Goal: Information Seeking & Learning: Find contact information

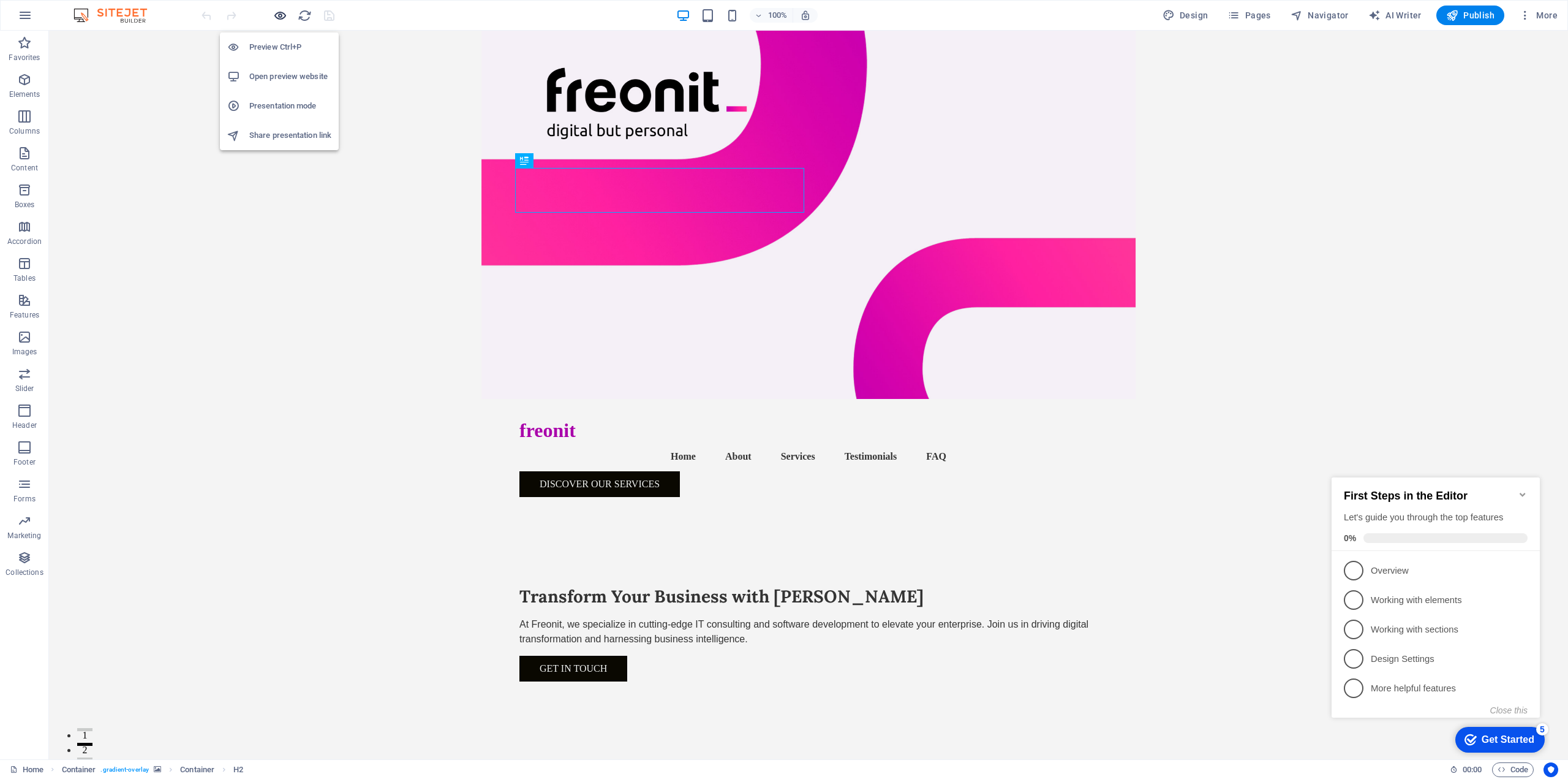
click at [276, 14] on icon "button" at bounding box center [280, 16] width 14 height 14
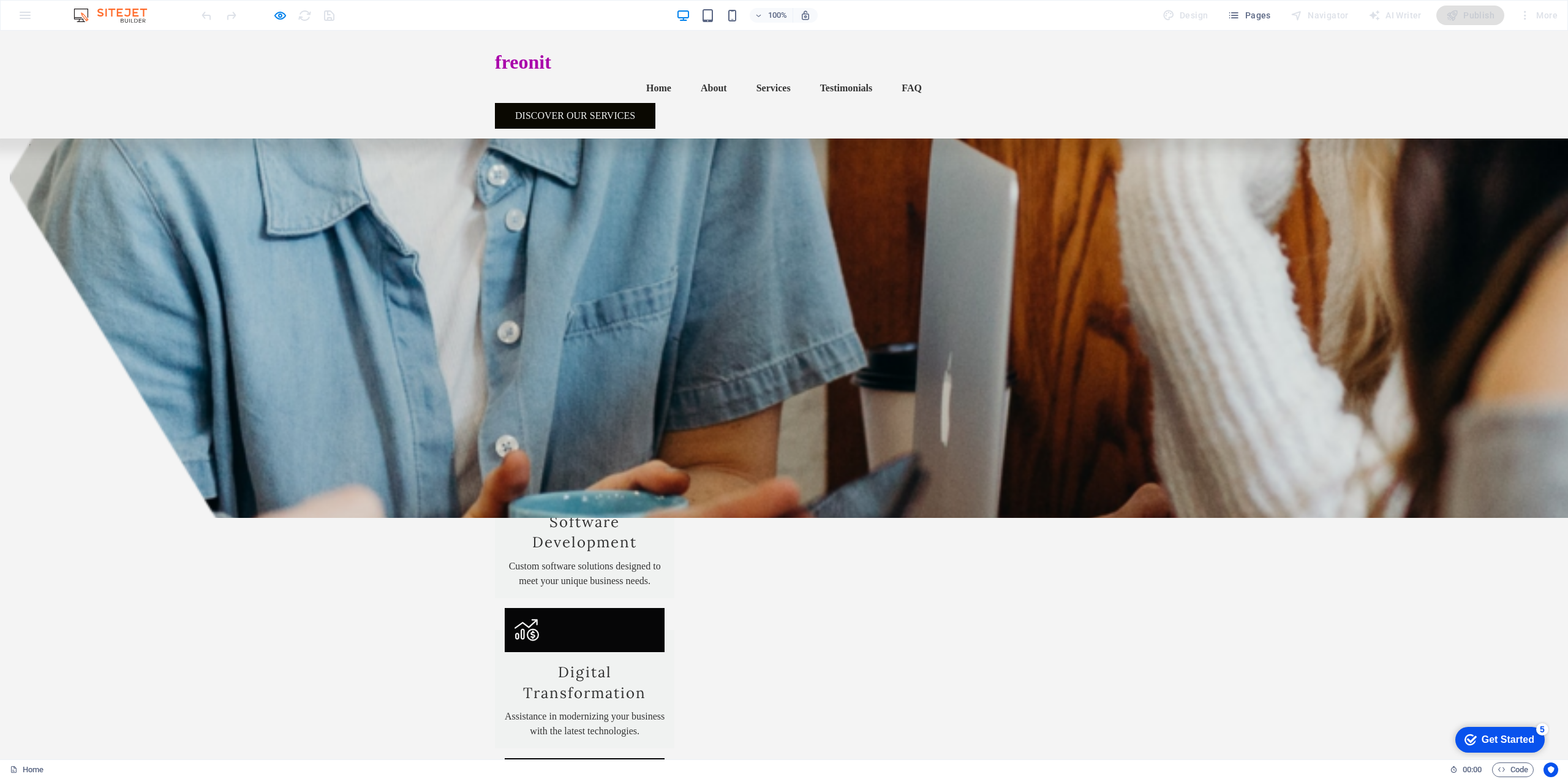
scroll to position [1164, 0]
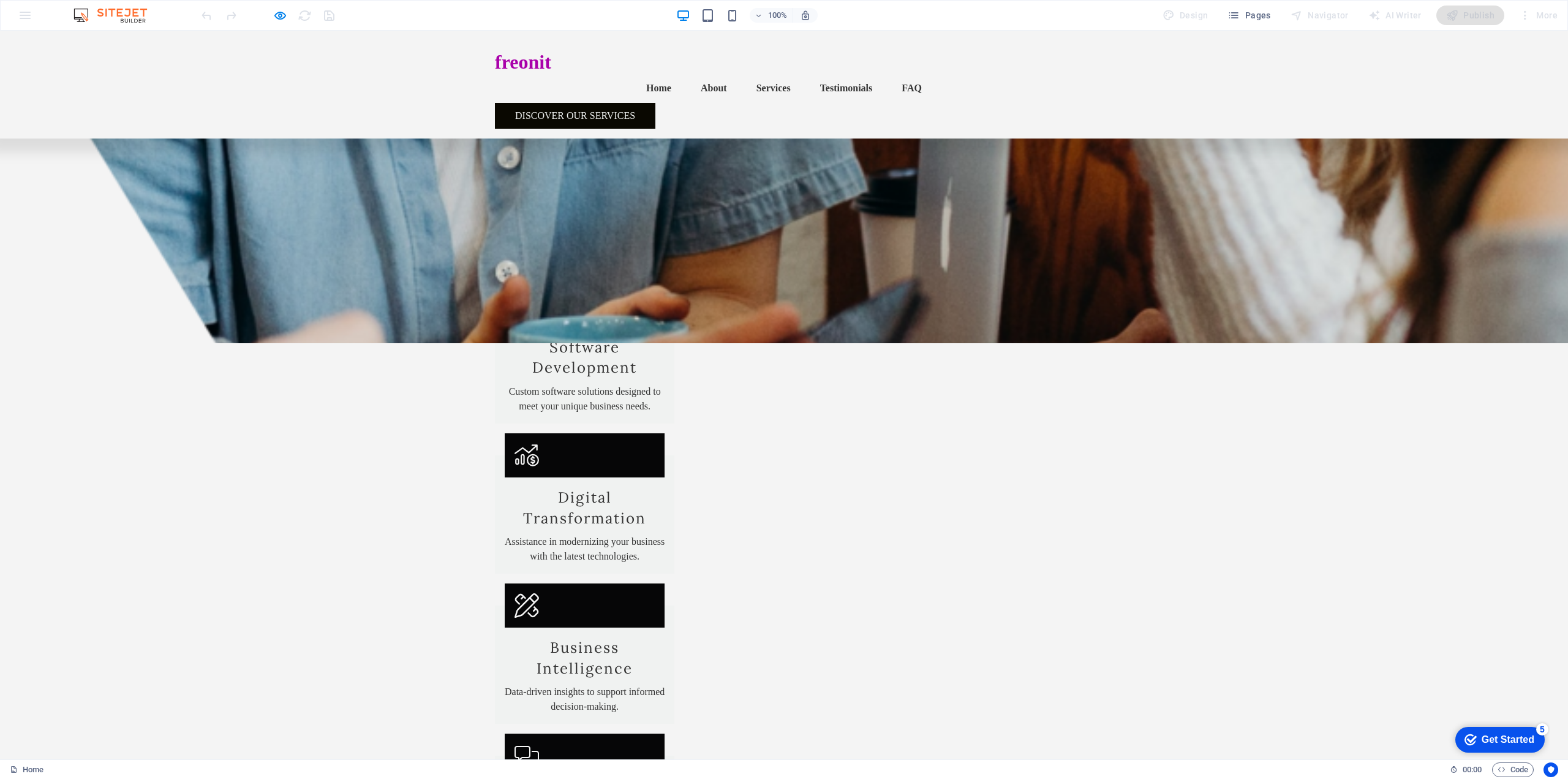
drag, startPoint x: 760, startPoint y: 460, endPoint x: 833, endPoint y: 463, distance: 73.1
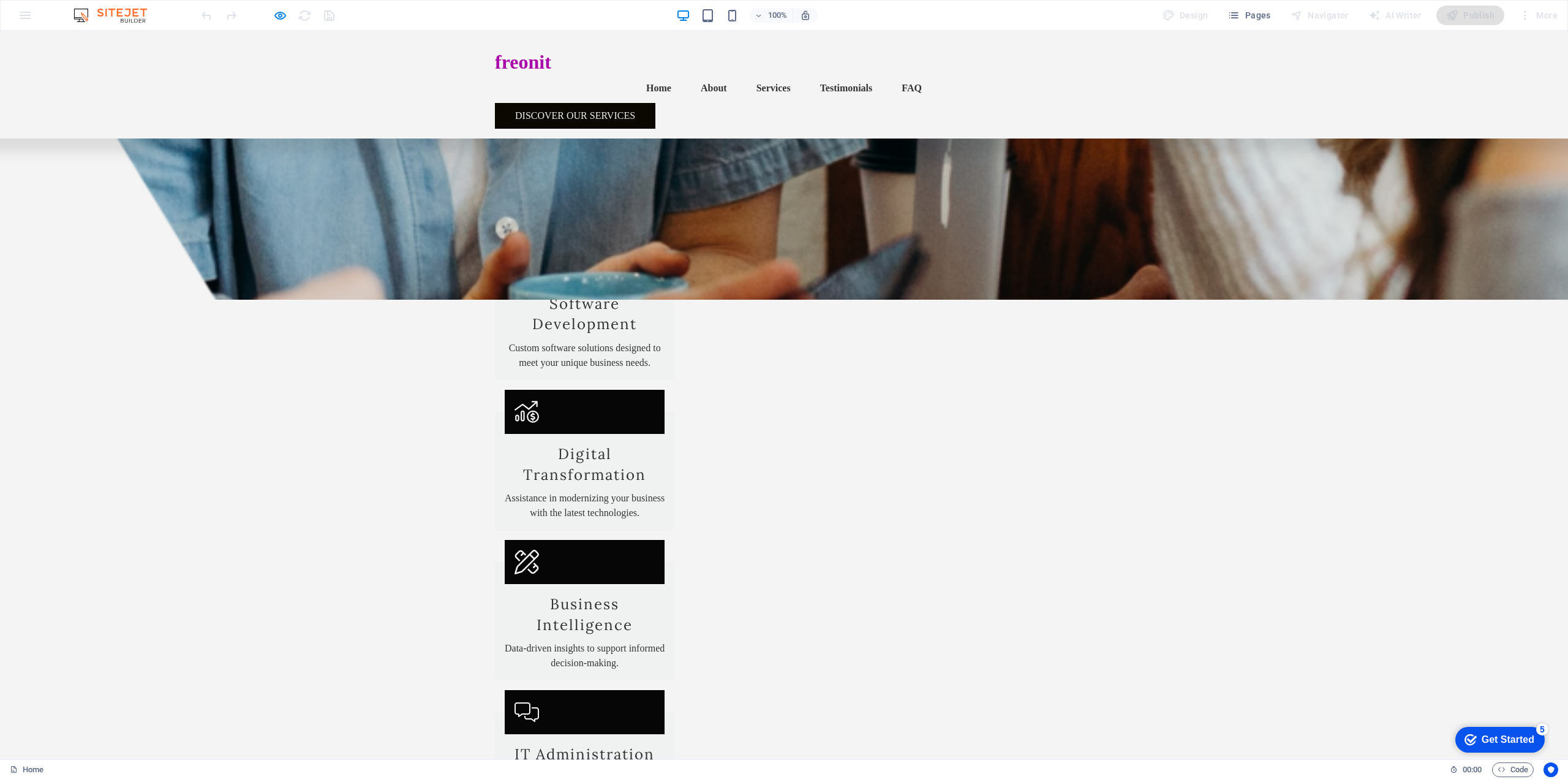
scroll to position [1226, 0]
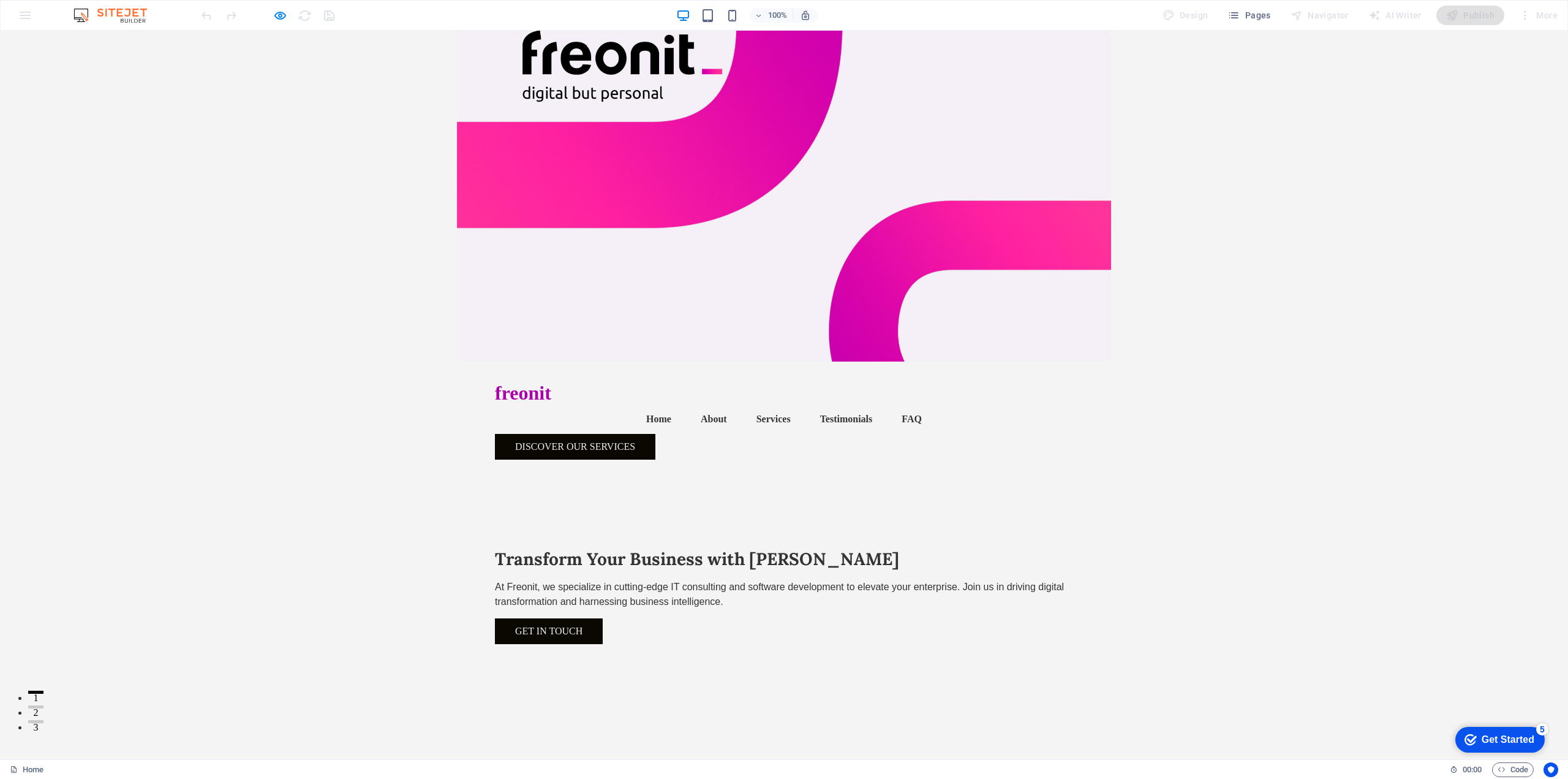
scroll to position [0, 0]
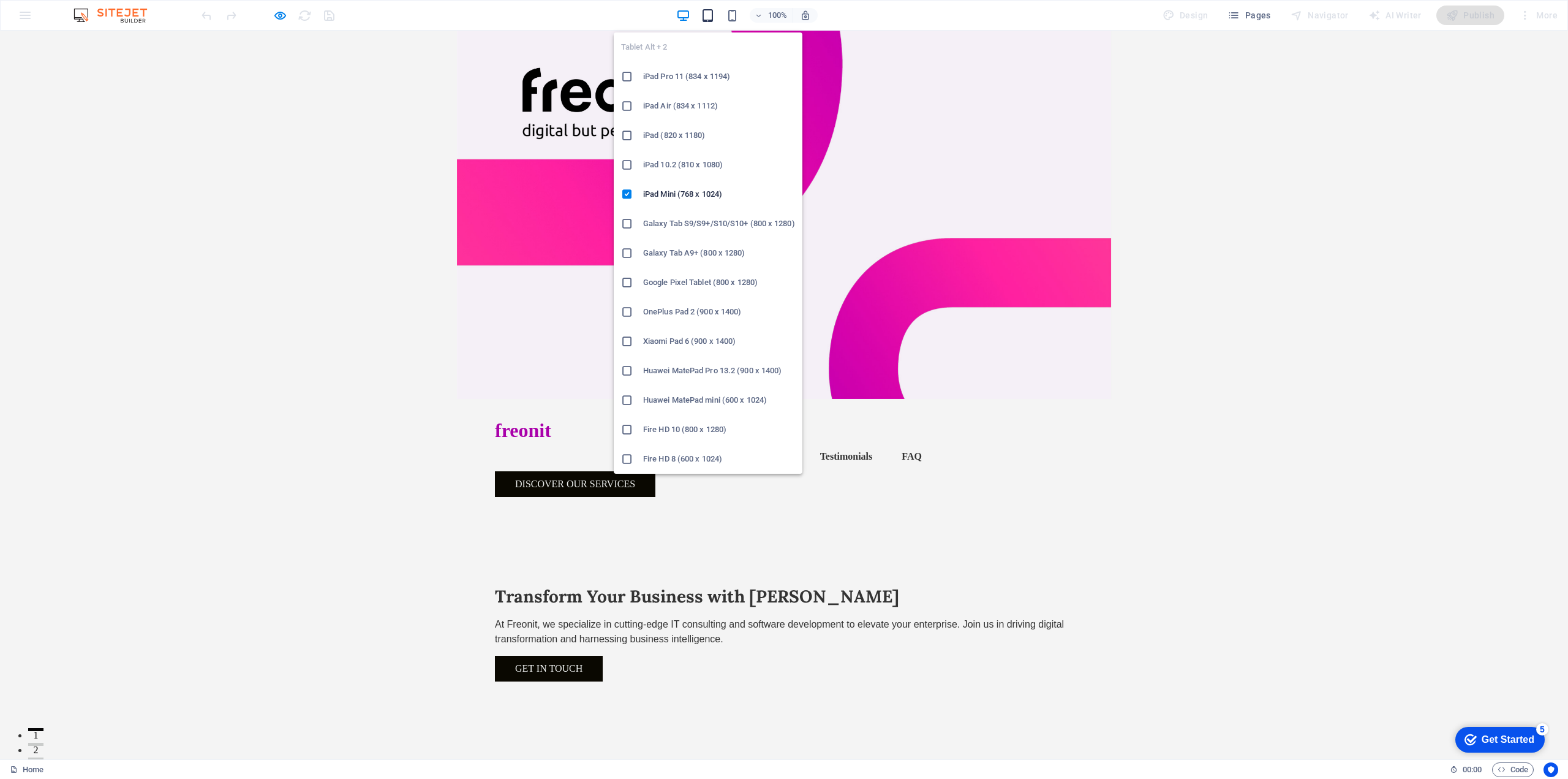
click at [708, 20] on icon "button" at bounding box center [708, 16] width 14 height 14
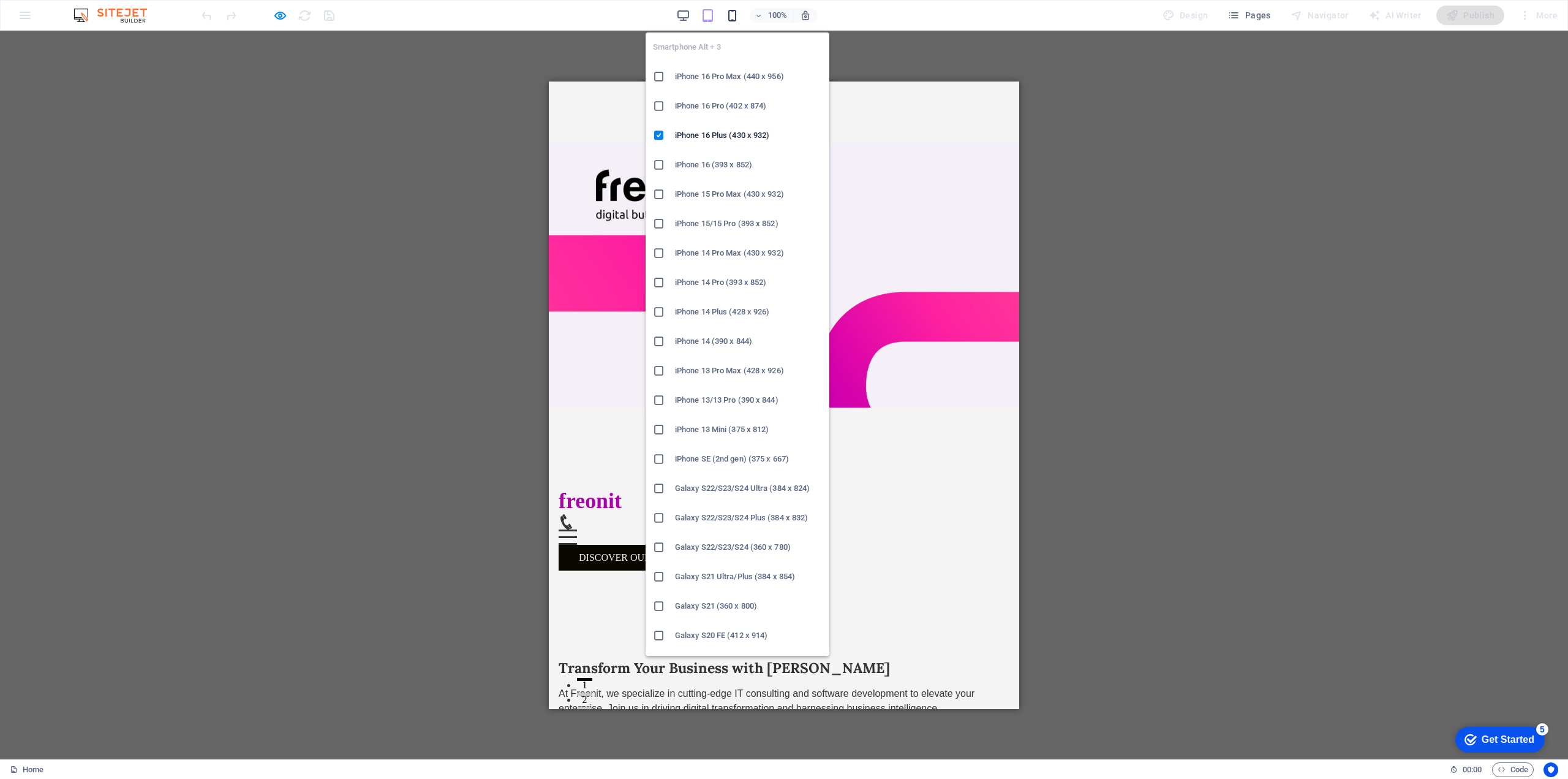
click at [738, 9] on icon "button" at bounding box center [732, 16] width 14 height 14
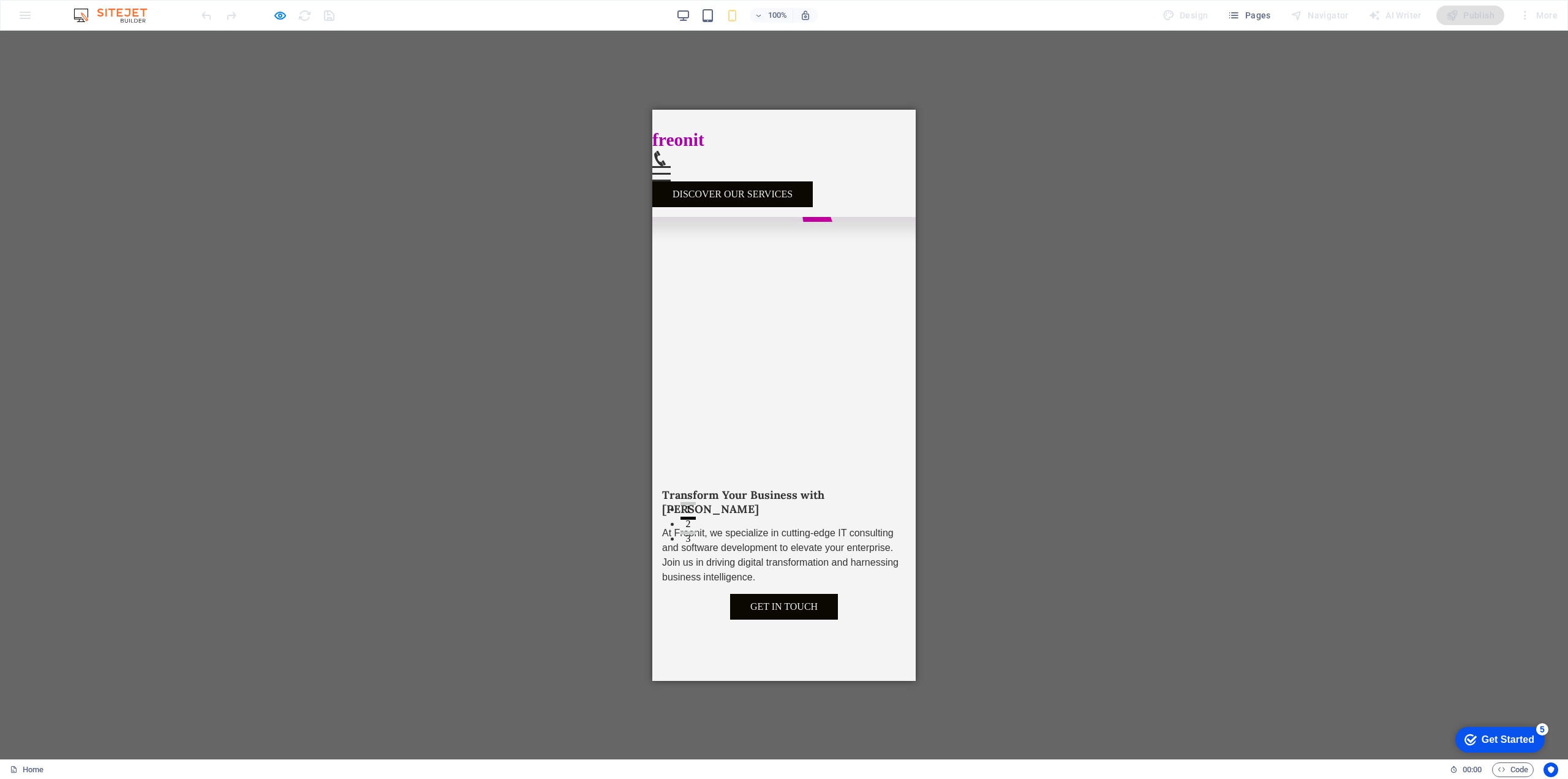
scroll to position [122, 0]
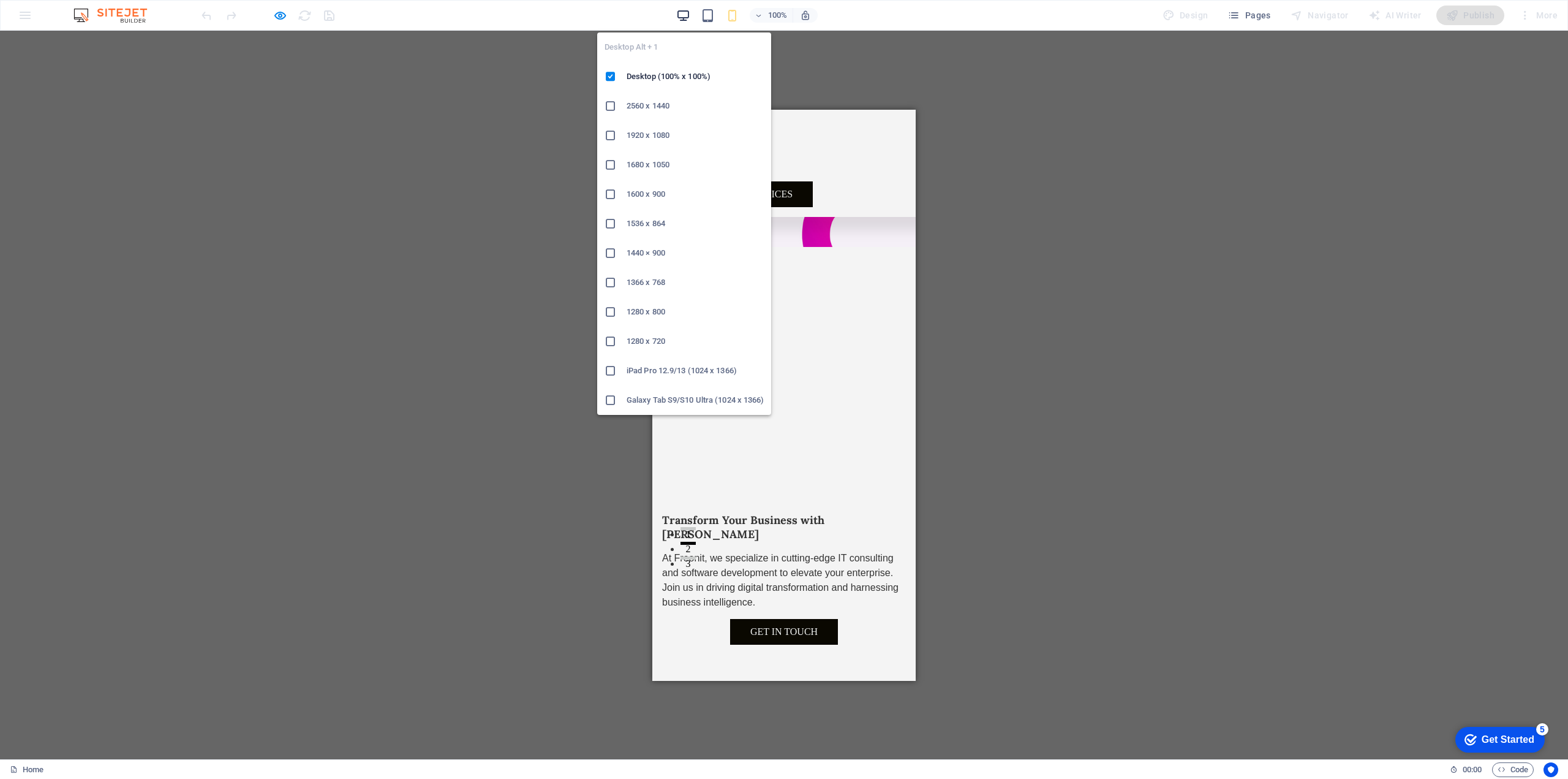
click at [682, 17] on icon "button" at bounding box center [684, 16] width 14 height 14
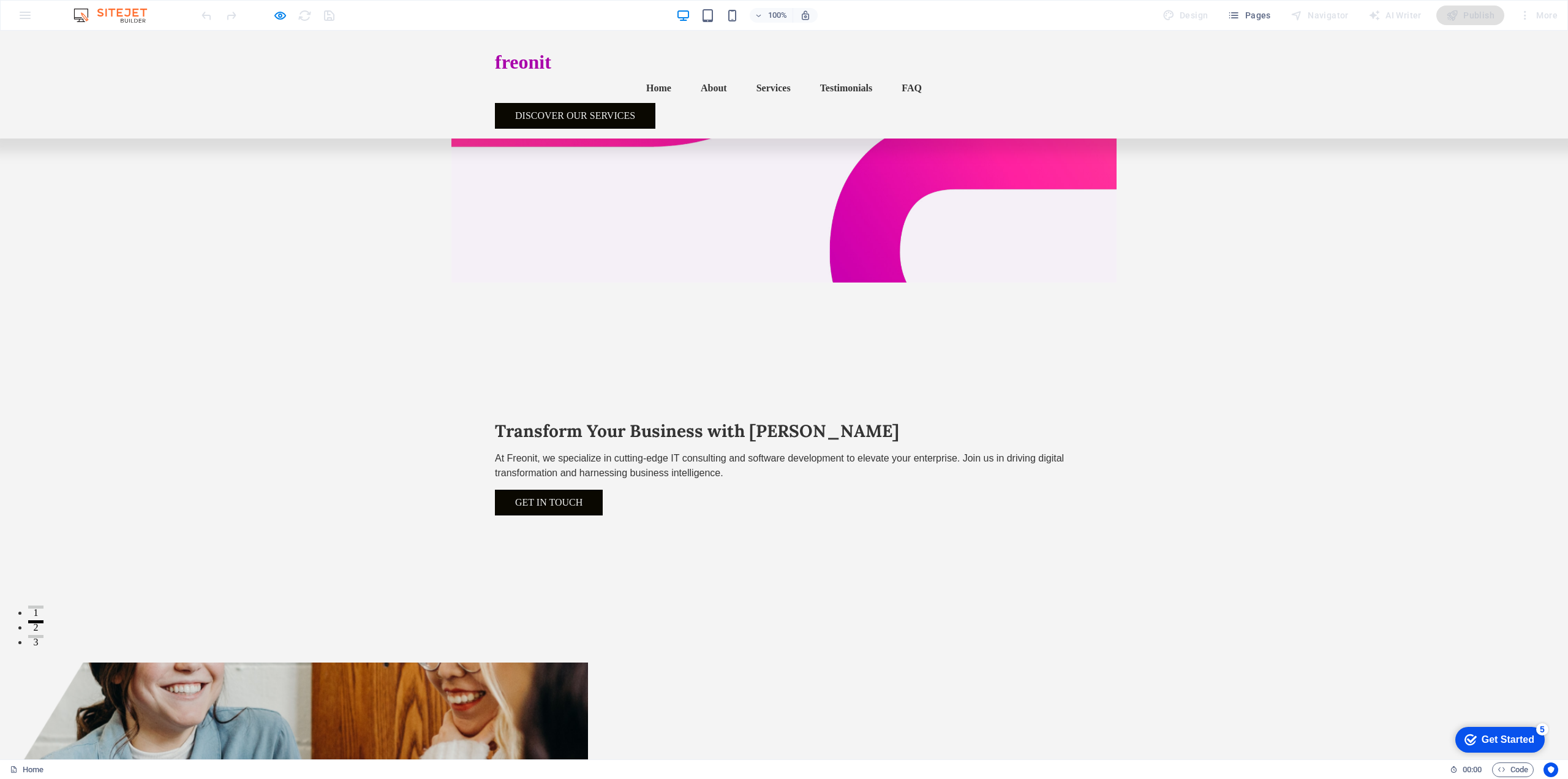
click at [636, 74] on link "Home" at bounding box center [659, 88] width 45 height 30
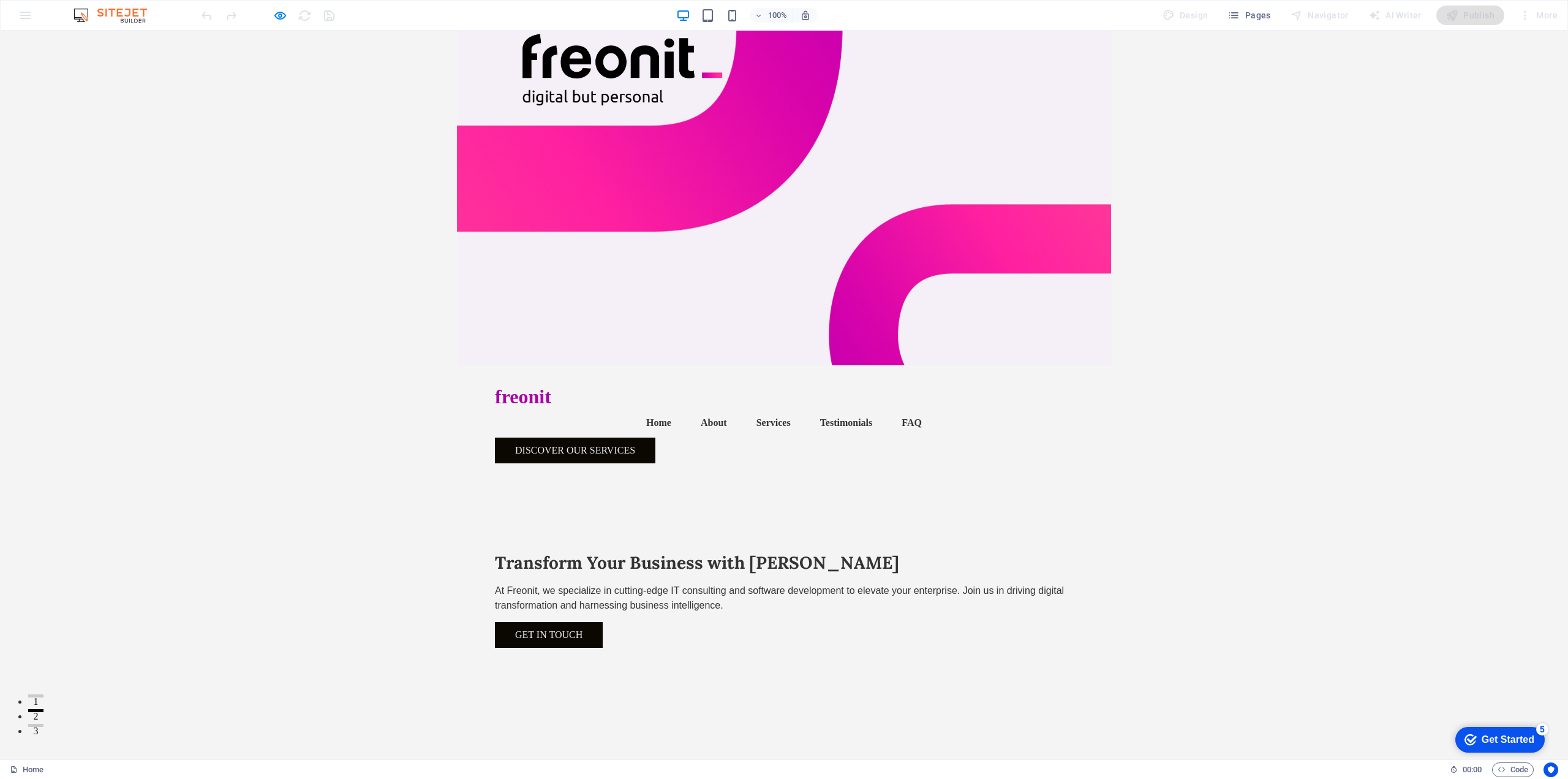
scroll to position [0, 0]
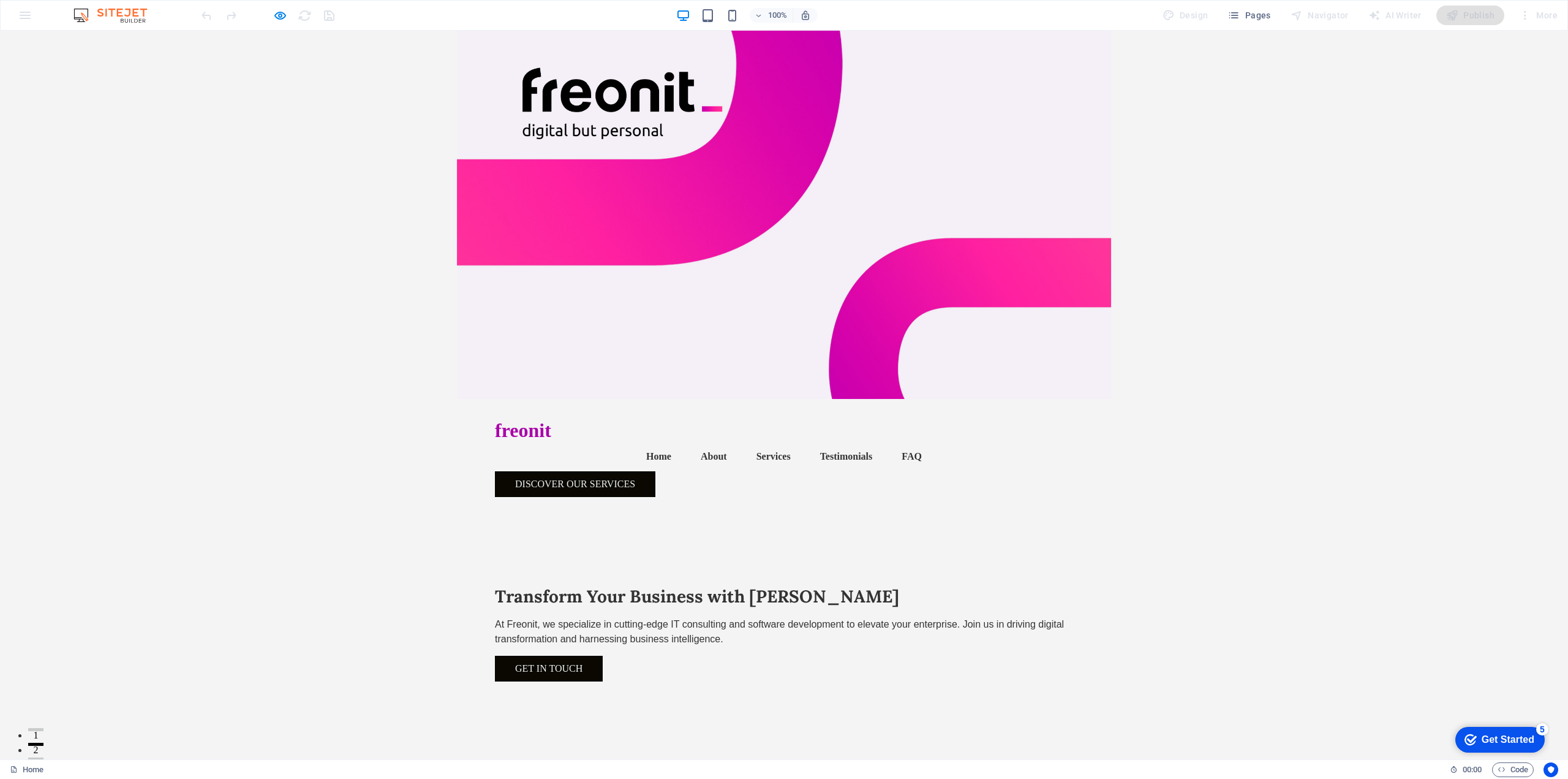
click at [691, 442] on link "About" at bounding box center [713, 456] width 46 height 30
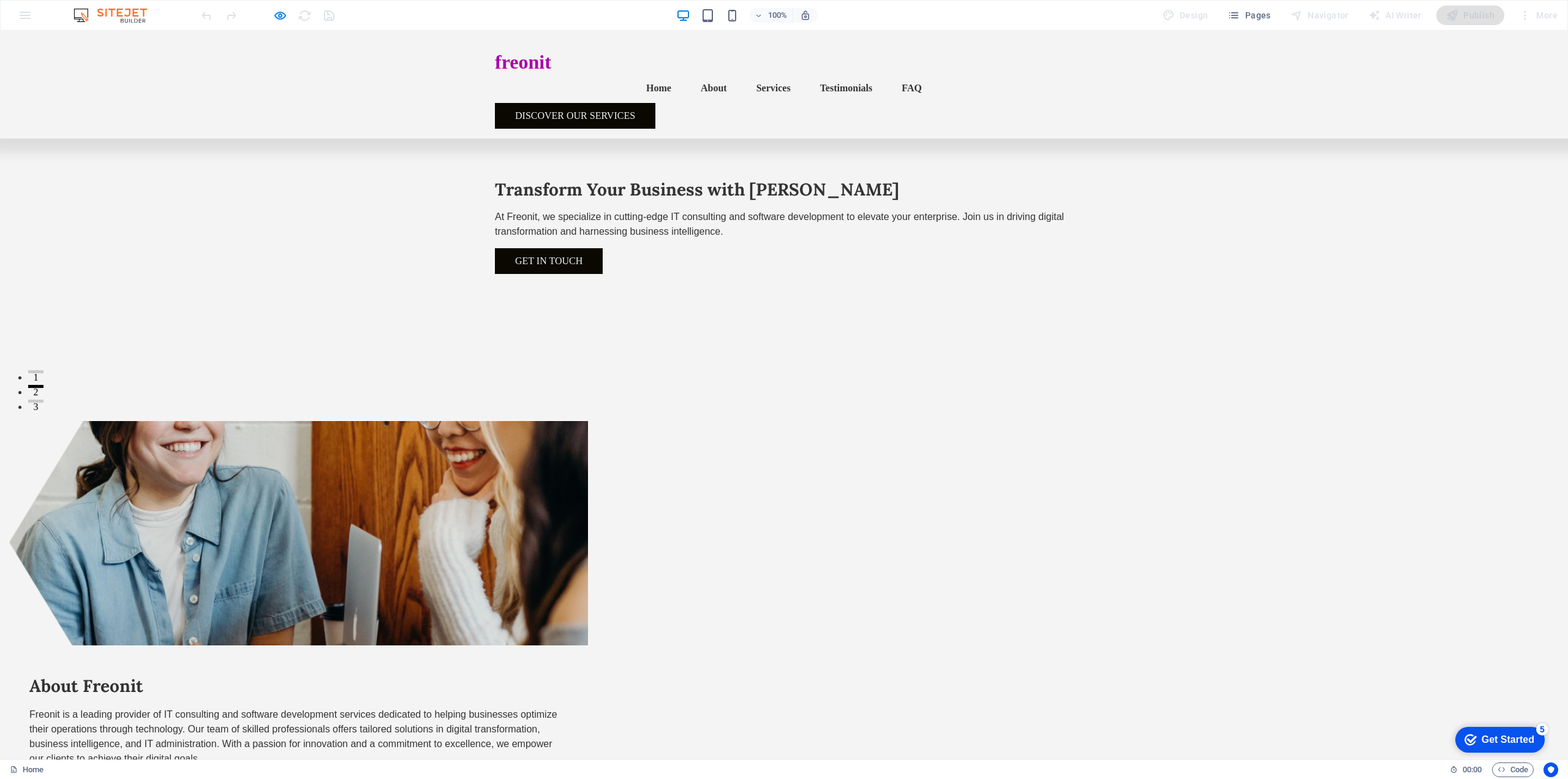
scroll to position [299, 0]
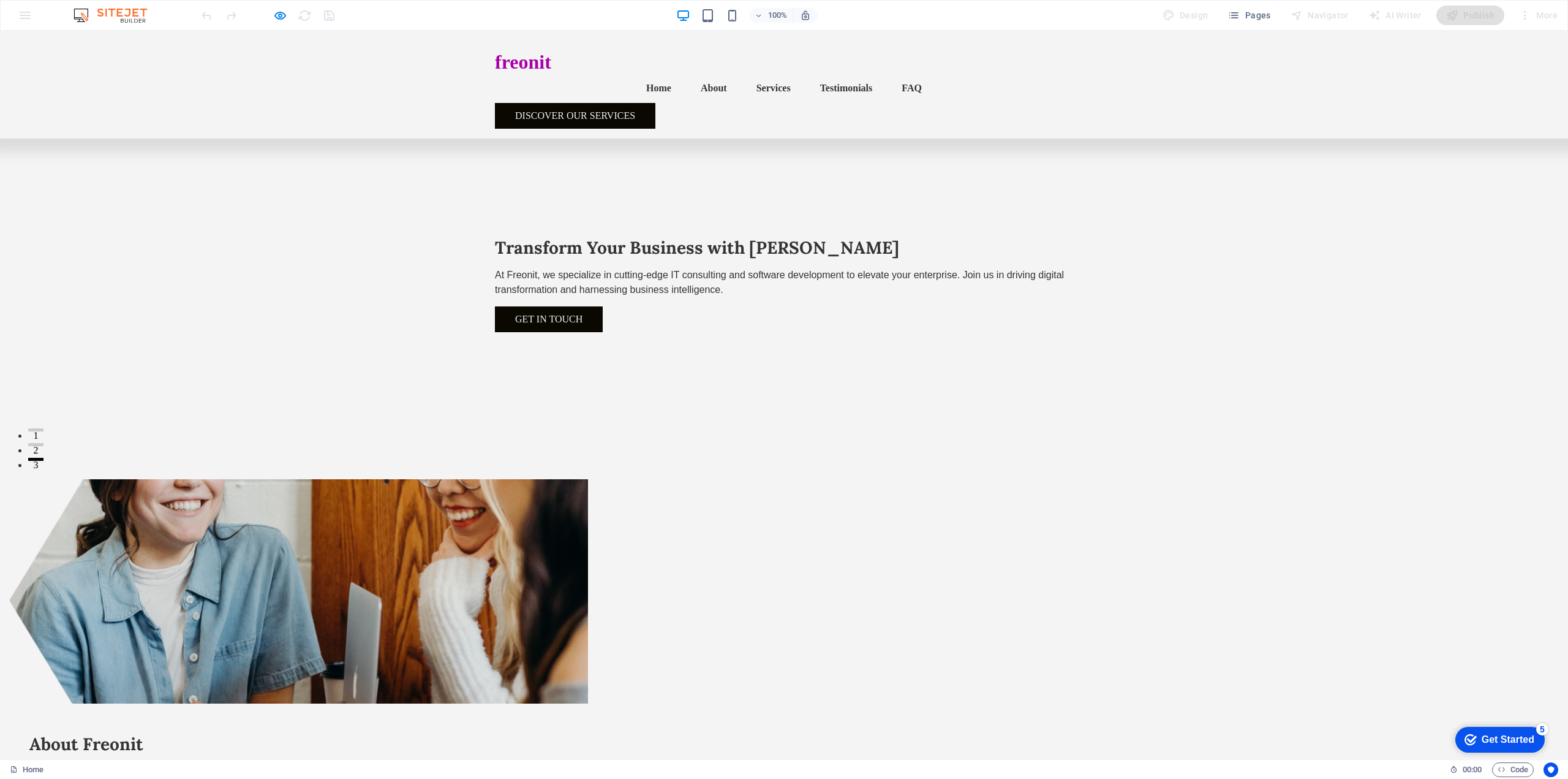
click at [747, 74] on link "Services" at bounding box center [773, 88] width 54 height 30
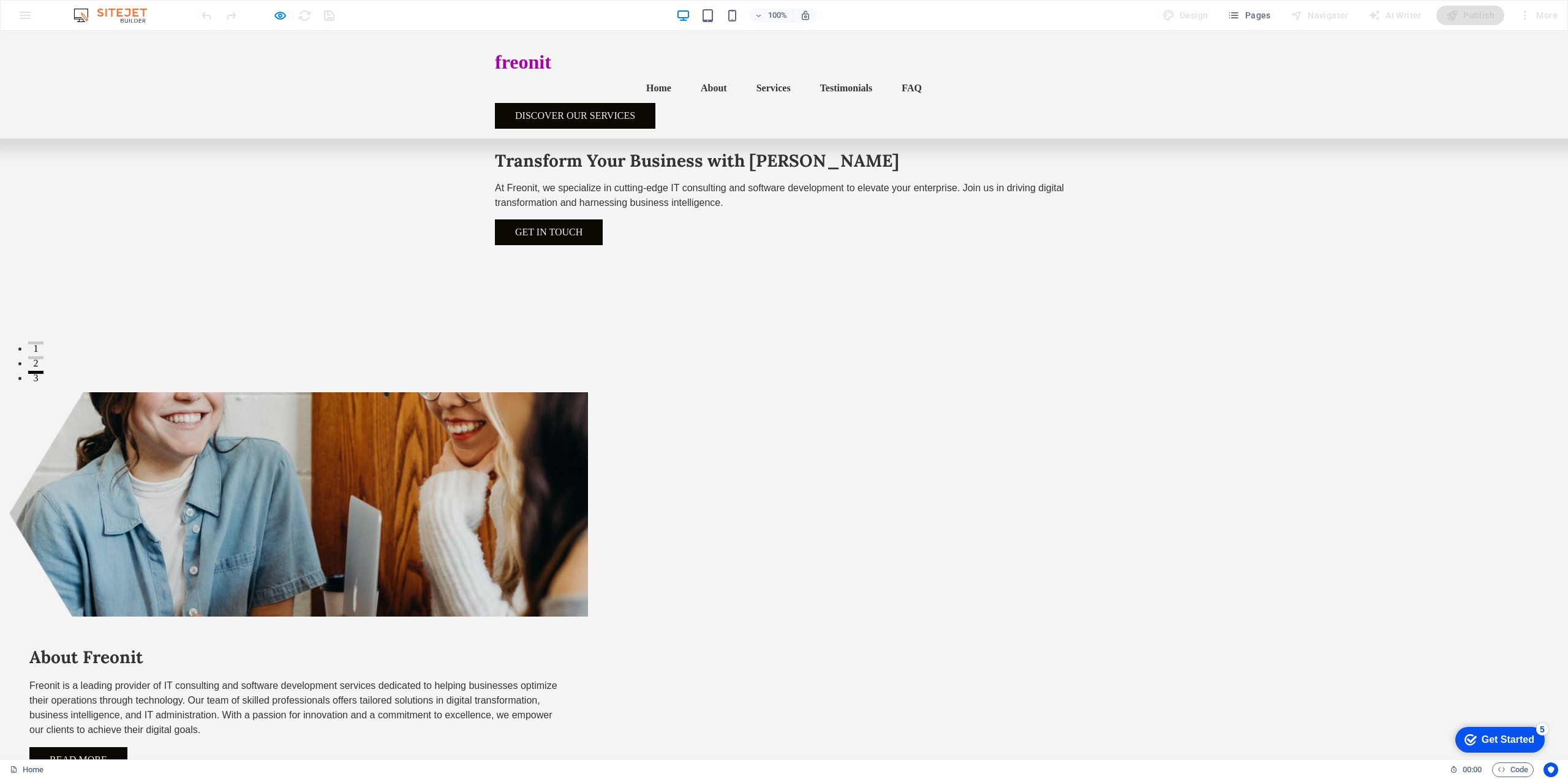
scroll to position [142, 0]
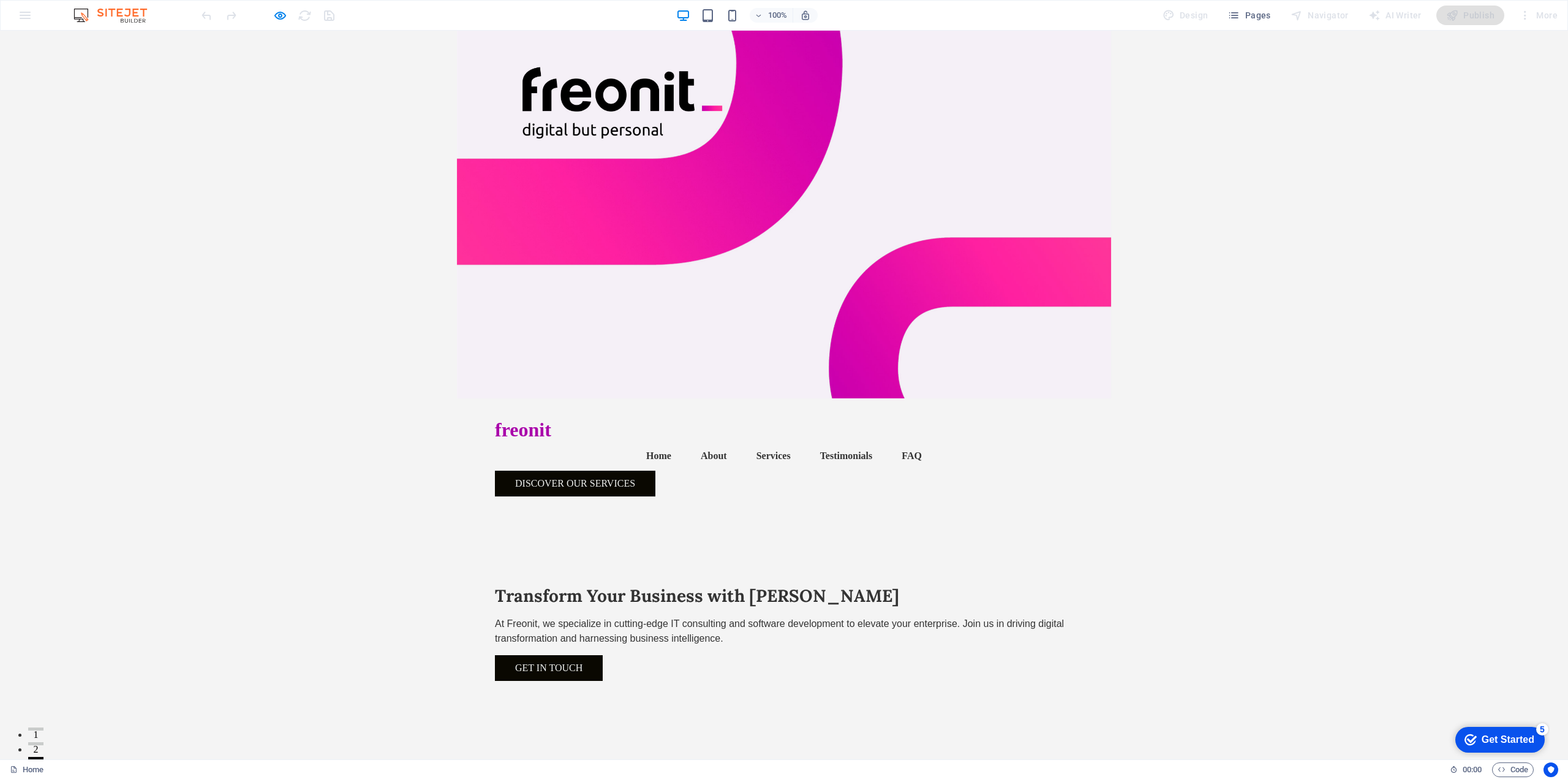
scroll to position [0, 0]
click at [278, 12] on icon "button" at bounding box center [280, 16] width 14 height 14
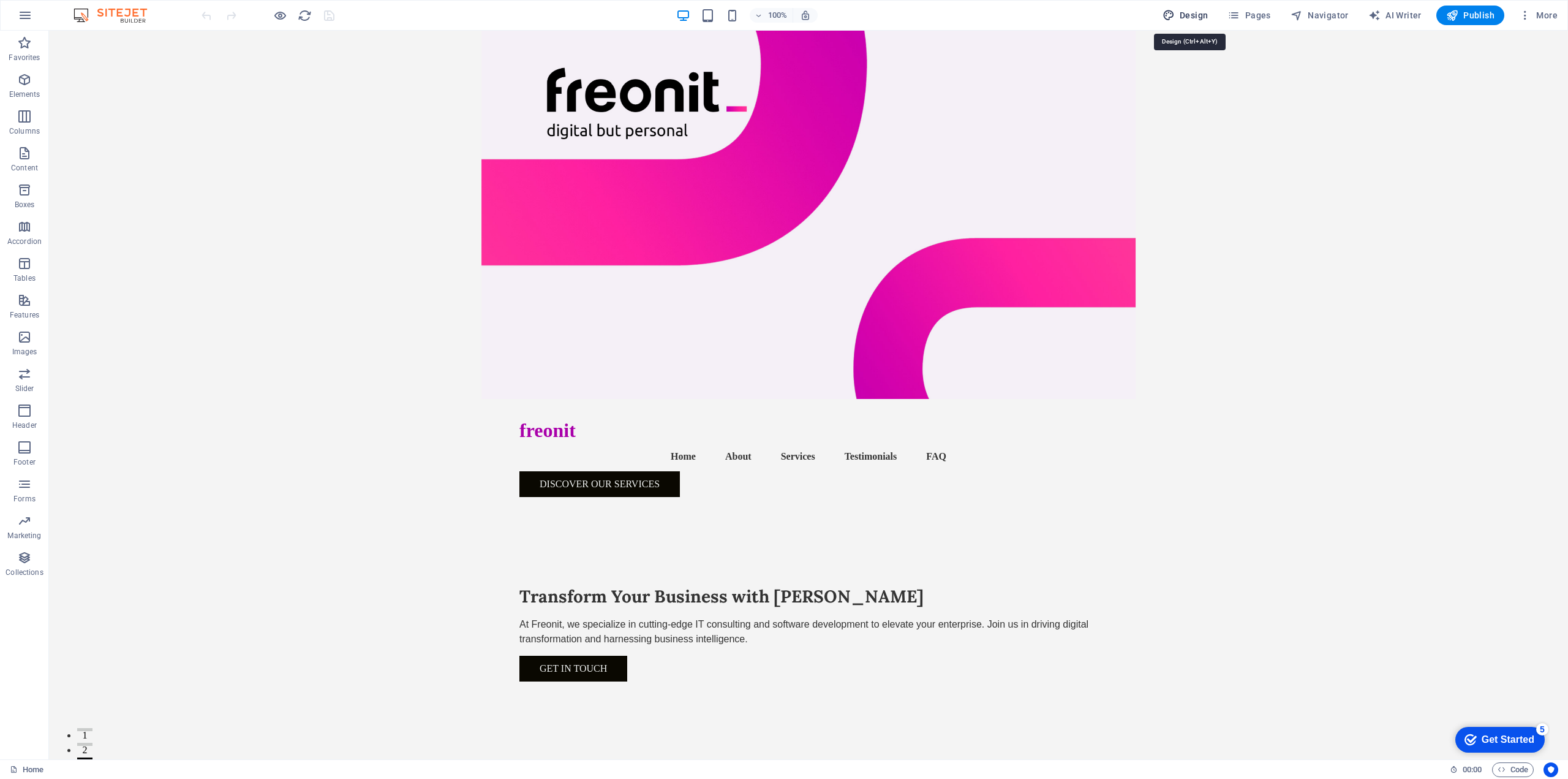
drag, startPoint x: 1189, startPoint y: 14, endPoint x: 815, endPoint y: 126, distance: 390.4
click at [1189, 14] on span "Design" at bounding box center [1185, 14] width 46 height 12
select select "px"
select select "200"
select select "px"
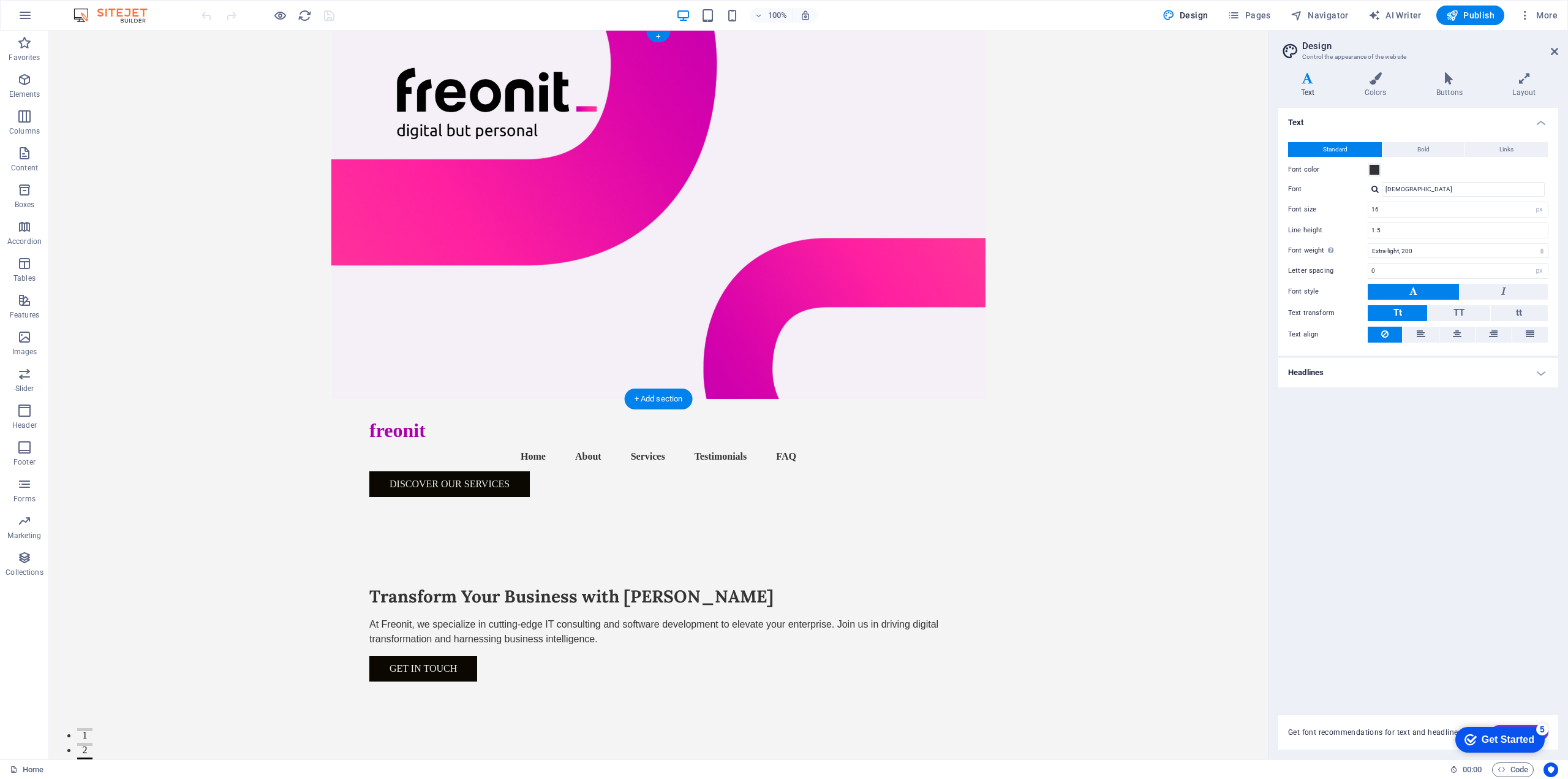
click at [912, 150] on figure at bounding box center [658, 215] width 1219 height 368
click at [424, 656] on div "Get in Touch" at bounding box center [658, 669] width 578 height 26
click at [1554, 50] on icon at bounding box center [1554, 51] width 7 height 10
